Goal: Use online tool/utility: Utilize a website feature to perform a specific function

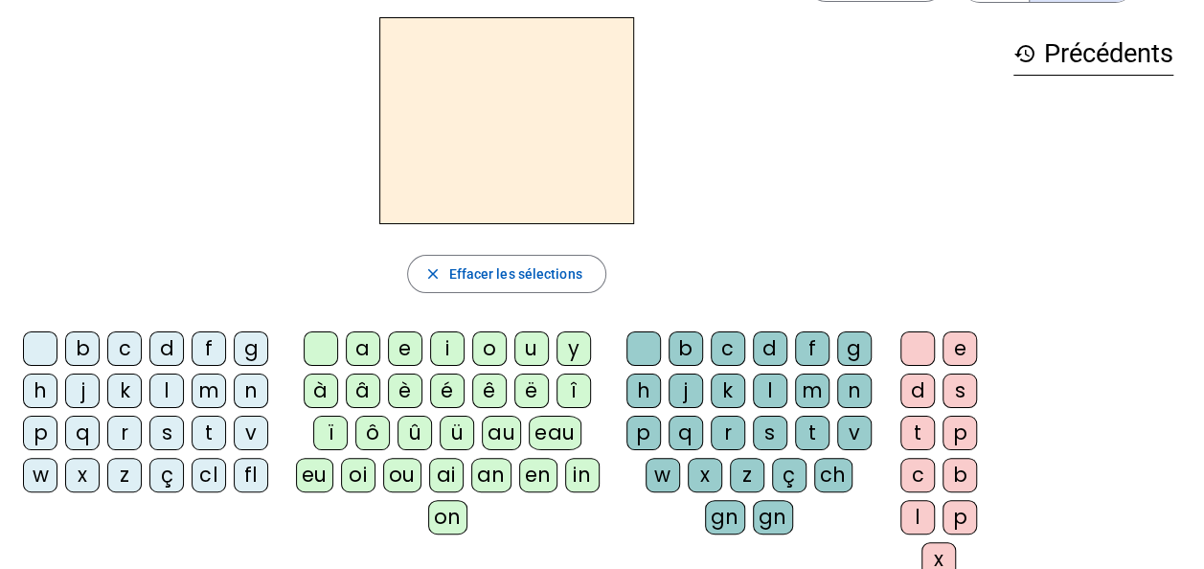
scroll to position [96, 0]
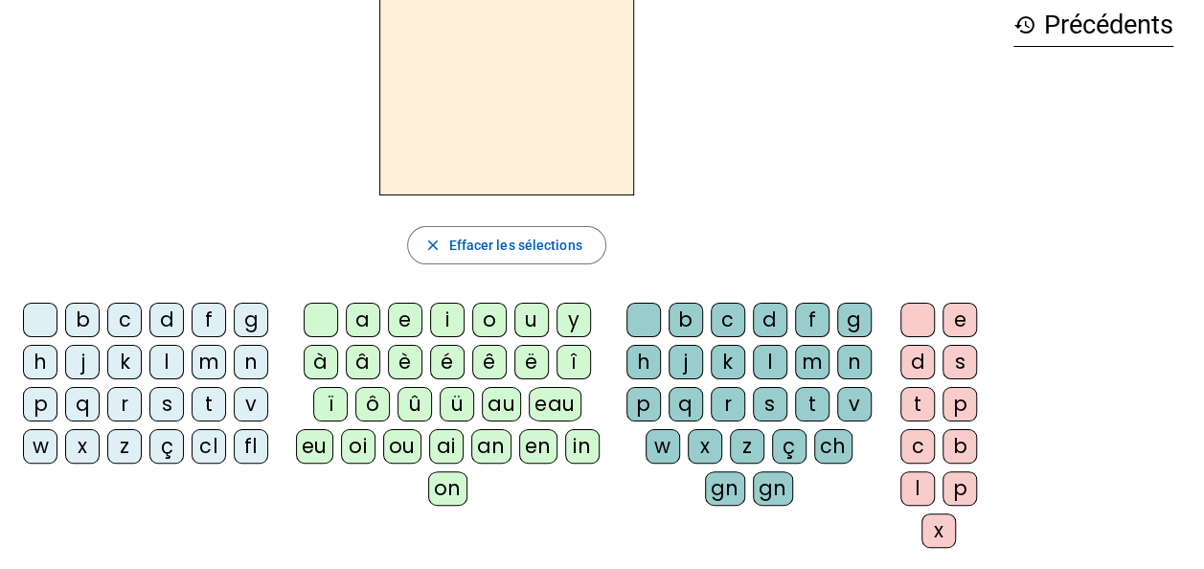
click at [213, 360] on div "m" at bounding box center [209, 362] width 34 height 34
click at [362, 328] on div "a" at bounding box center [363, 320] width 34 height 34
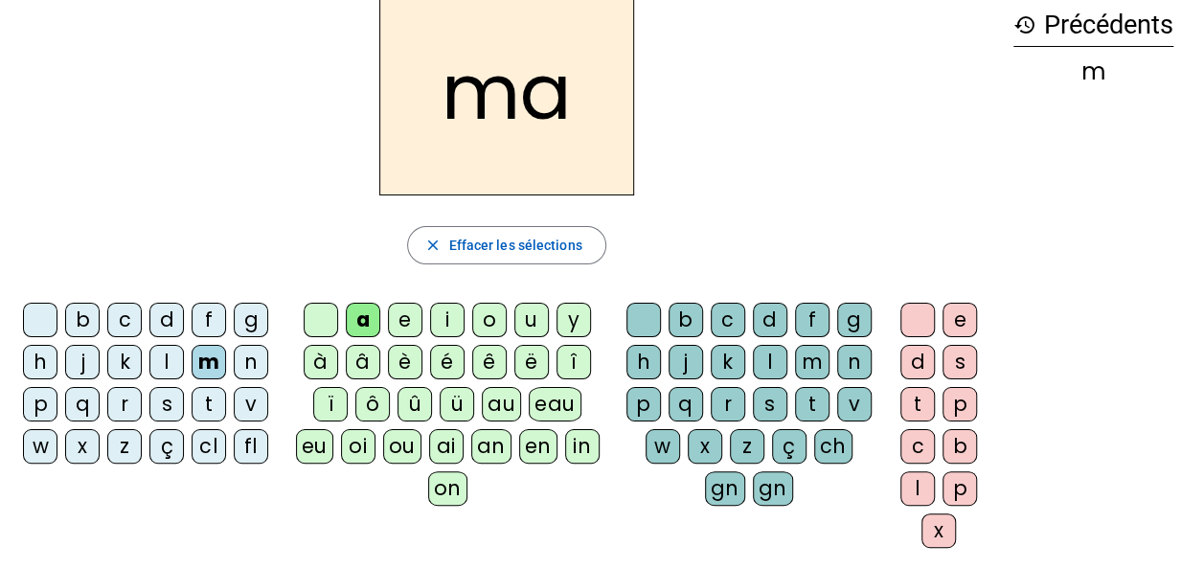
click at [215, 410] on div "t" at bounding box center [209, 404] width 34 height 34
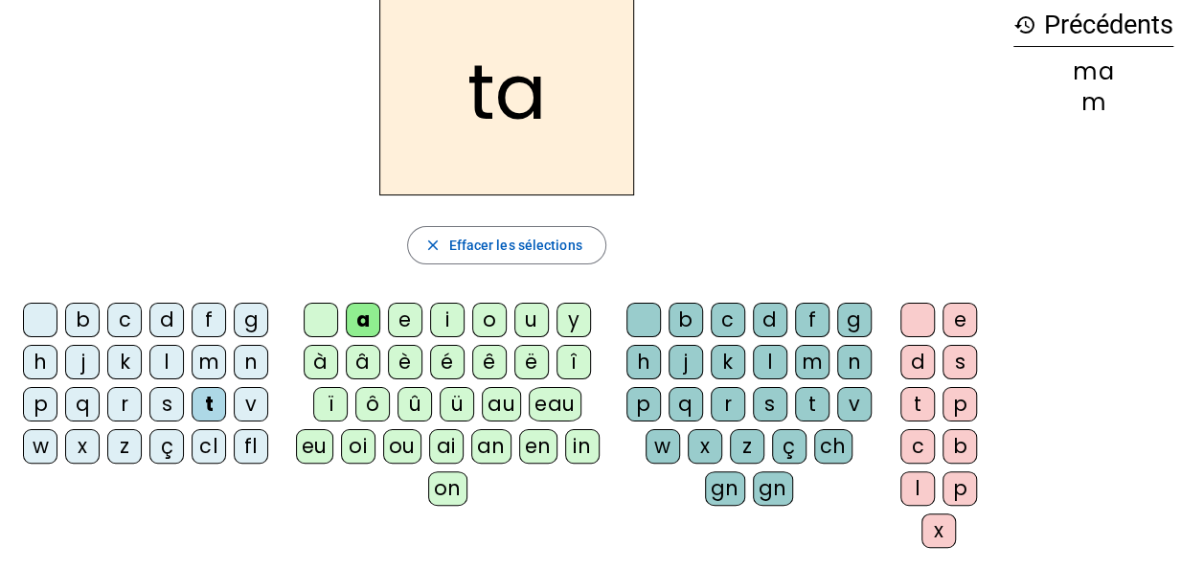
click at [174, 363] on div "l" at bounding box center [166, 362] width 34 height 34
click at [402, 312] on div "e" at bounding box center [405, 320] width 34 height 34
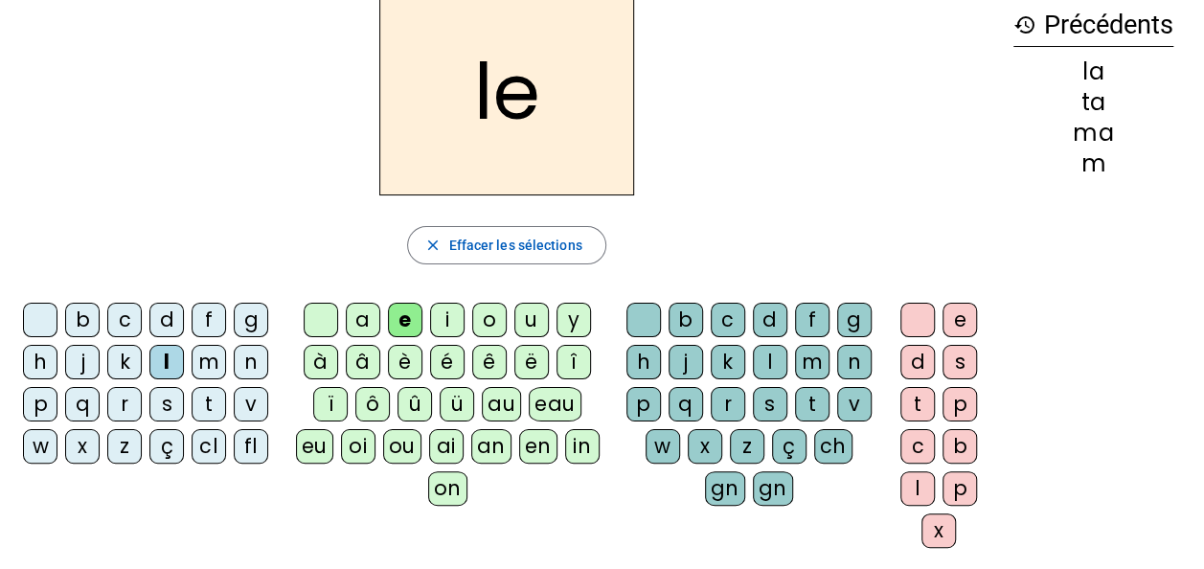
click at [529, 311] on div "u" at bounding box center [531, 320] width 34 height 34
click at [220, 407] on div "t" at bounding box center [209, 404] width 34 height 34
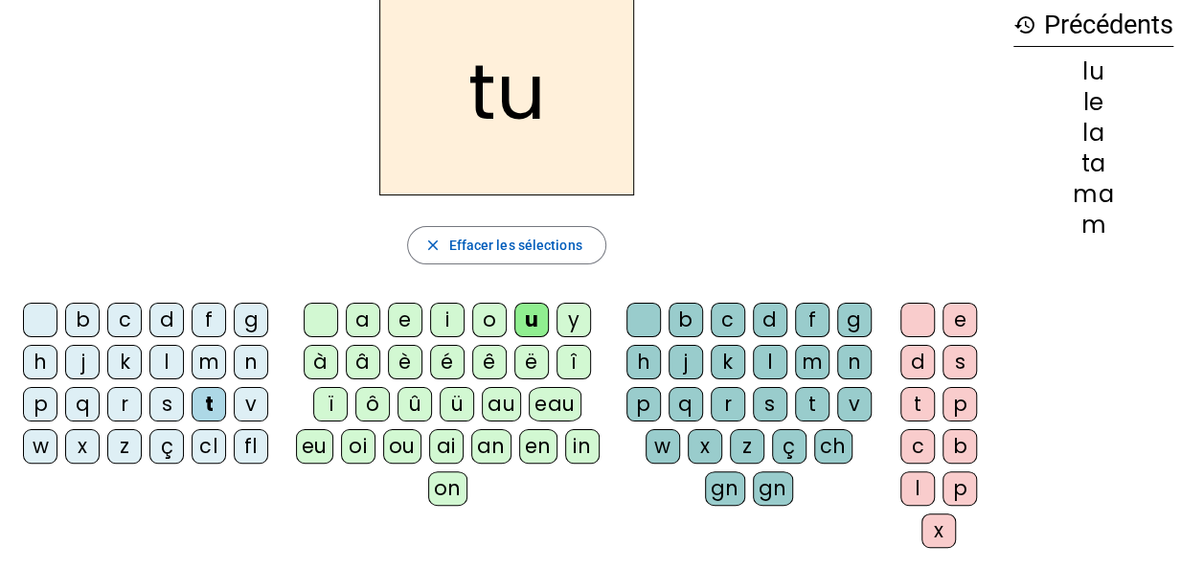
click at [176, 322] on div "d" at bounding box center [166, 320] width 34 height 34
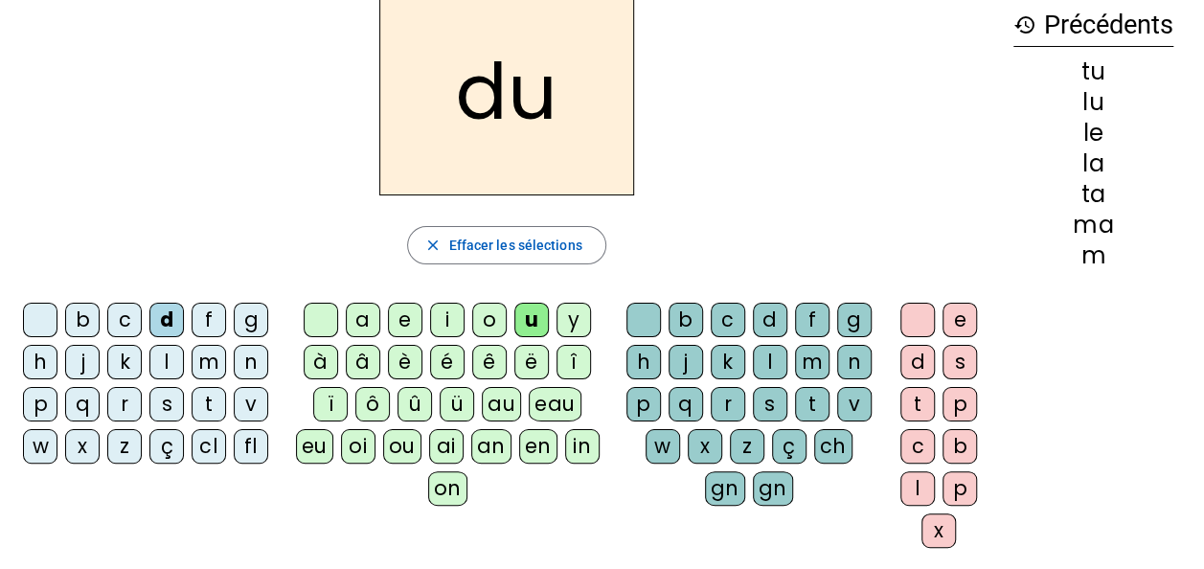
click at [420, 330] on div "e" at bounding box center [405, 320] width 34 height 34
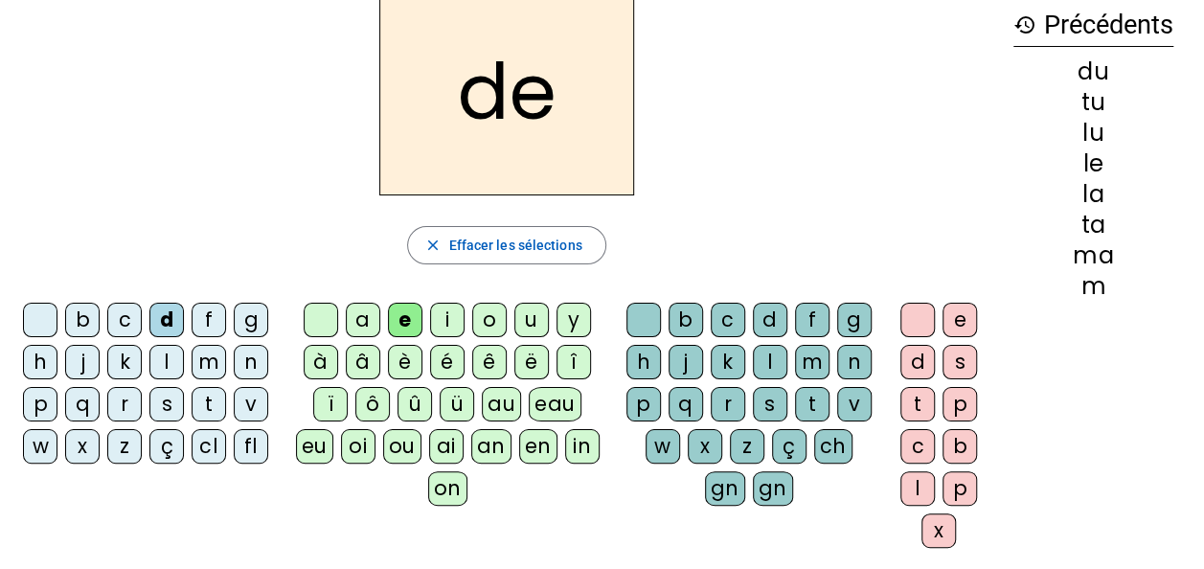
click at [211, 368] on div "m" at bounding box center [209, 362] width 34 height 34
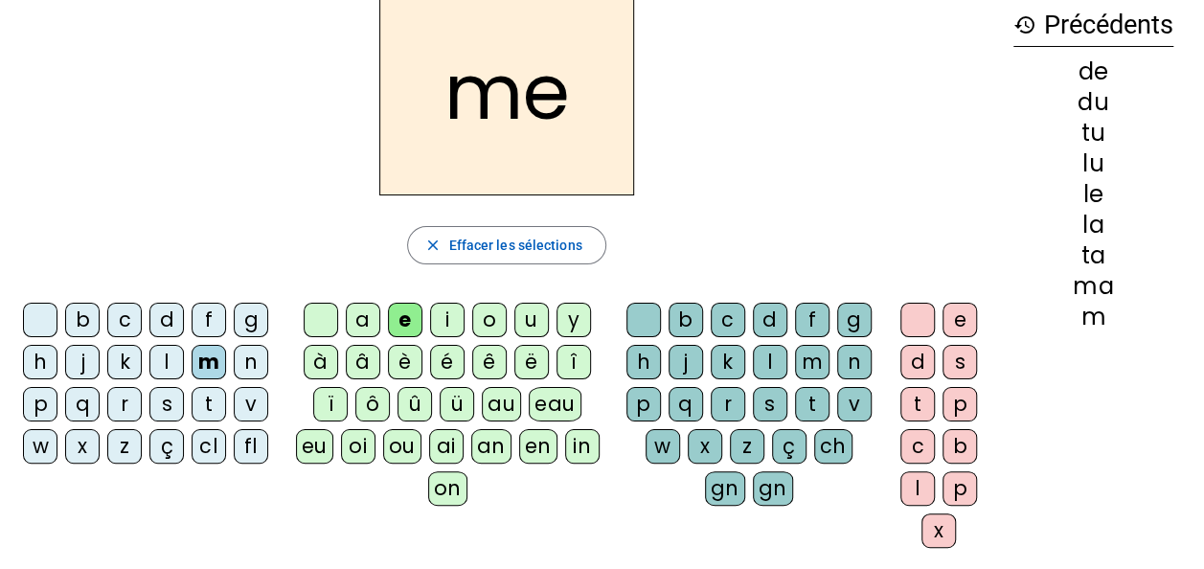
click at [96, 367] on div "j" at bounding box center [82, 362] width 34 height 34
